Goal: Navigation & Orientation: Find specific page/section

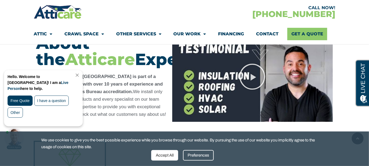
scroll to position [383, 0]
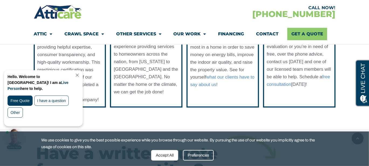
drag, startPoint x: 370, startPoint y: 8, endPoint x: 371, endPoint y: 45, distance: 37.5
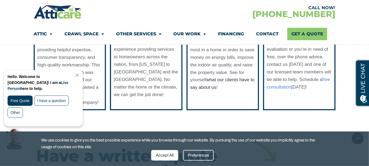
click at [229, 88] on link "what our clients have to say about us" at bounding box center [222, 83] width 64 height 13
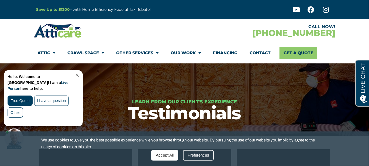
drag, startPoint x: 371, startPoint y: 33, endPoint x: 367, endPoint y: 4, distance: 29.7
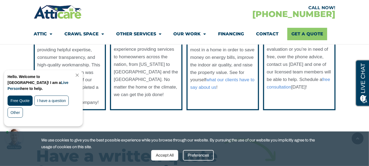
click at [80, 76] on link "Close Chat" at bounding box center [76, 75] width 7 height 4
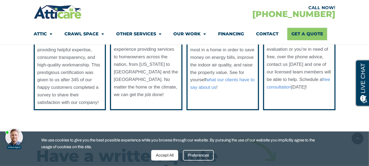
click at [128, 21] on div "CALL NOW! 1-707-345-1081 Attic Attic Cleaning Rodent Proofing Air Sealing Insul…" at bounding box center [184, 24] width 317 height 40
